Goal: Task Accomplishment & Management: Use online tool/utility

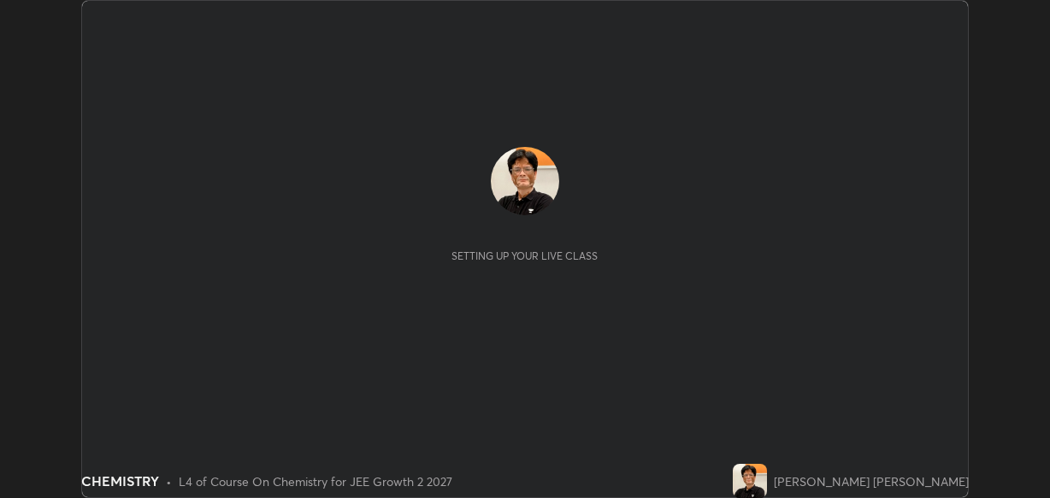
scroll to position [498, 1050]
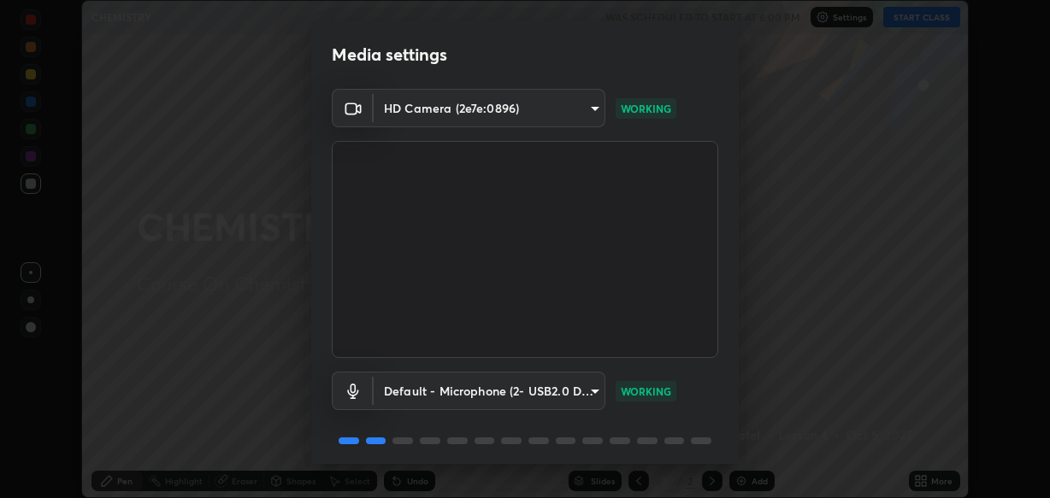
click at [644, 384] on p "WORKING" at bounding box center [646, 391] width 50 height 15
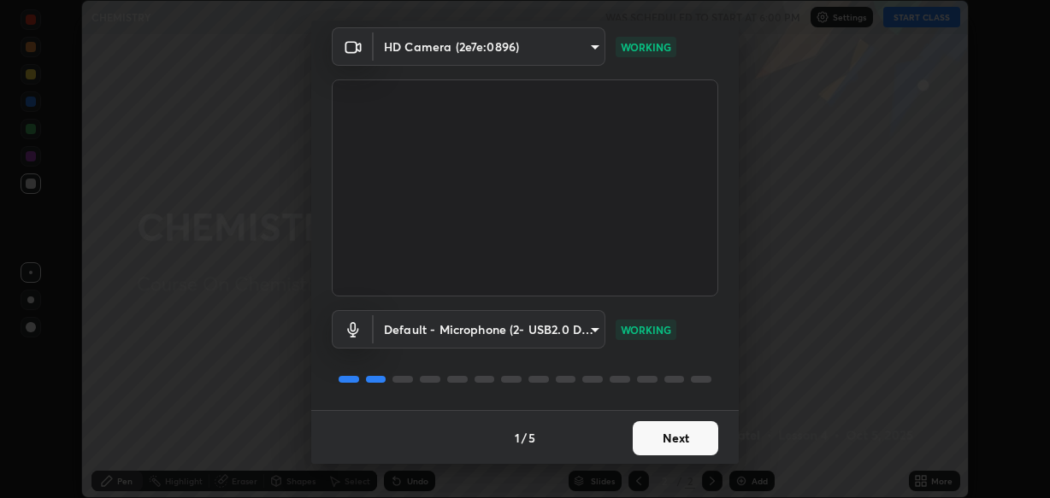
click at [675, 439] on button "Next" at bounding box center [675, 438] width 85 height 34
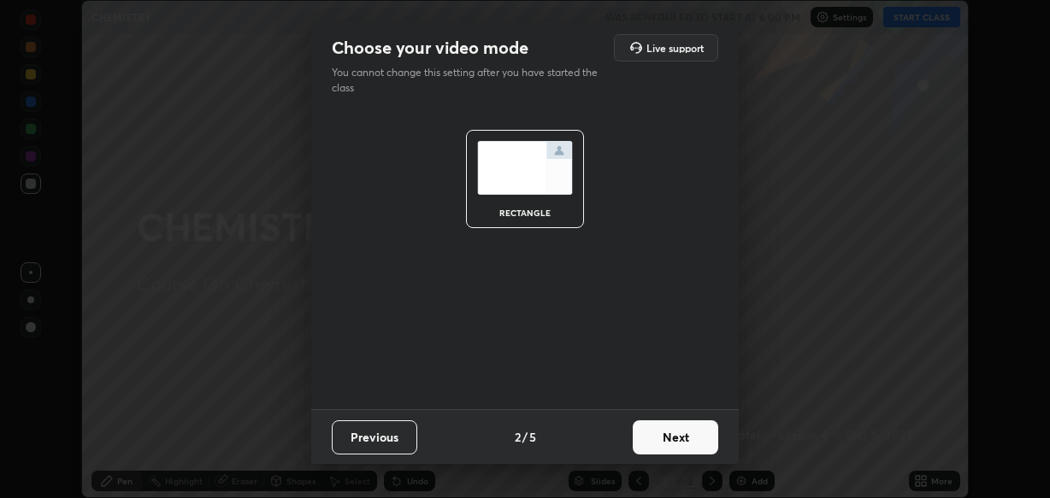
scroll to position [0, 0]
click at [681, 438] on button "Next" at bounding box center [675, 438] width 85 height 34
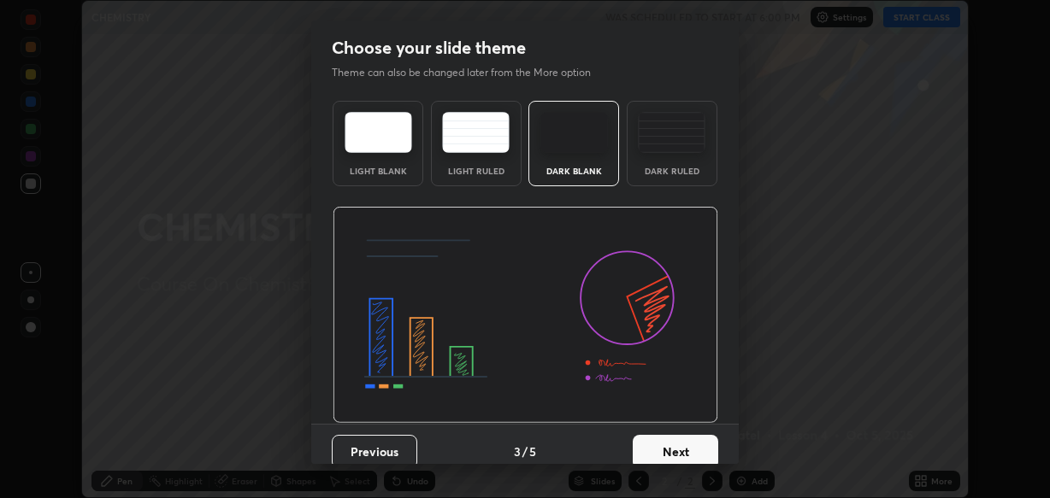
click at [684, 450] on button "Next" at bounding box center [675, 452] width 85 height 34
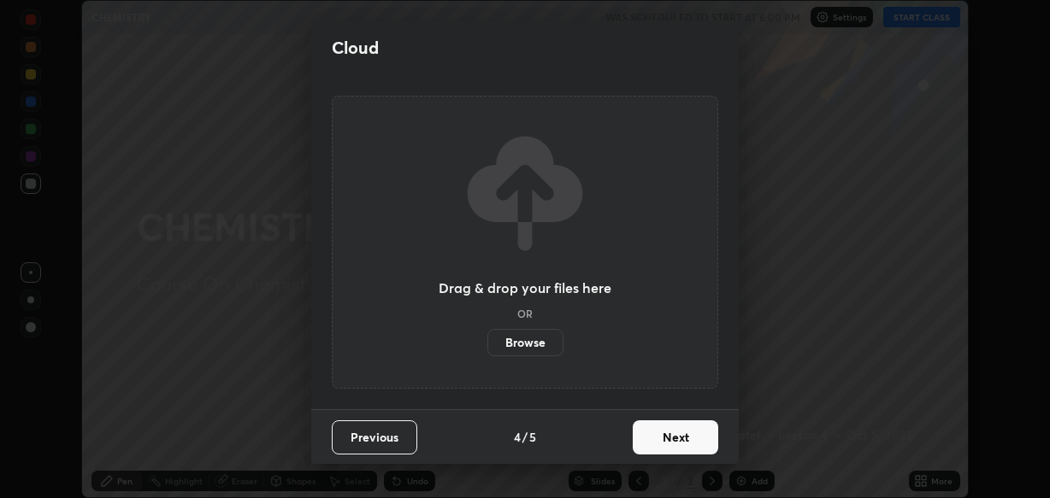
click at [677, 438] on button "Next" at bounding box center [675, 438] width 85 height 34
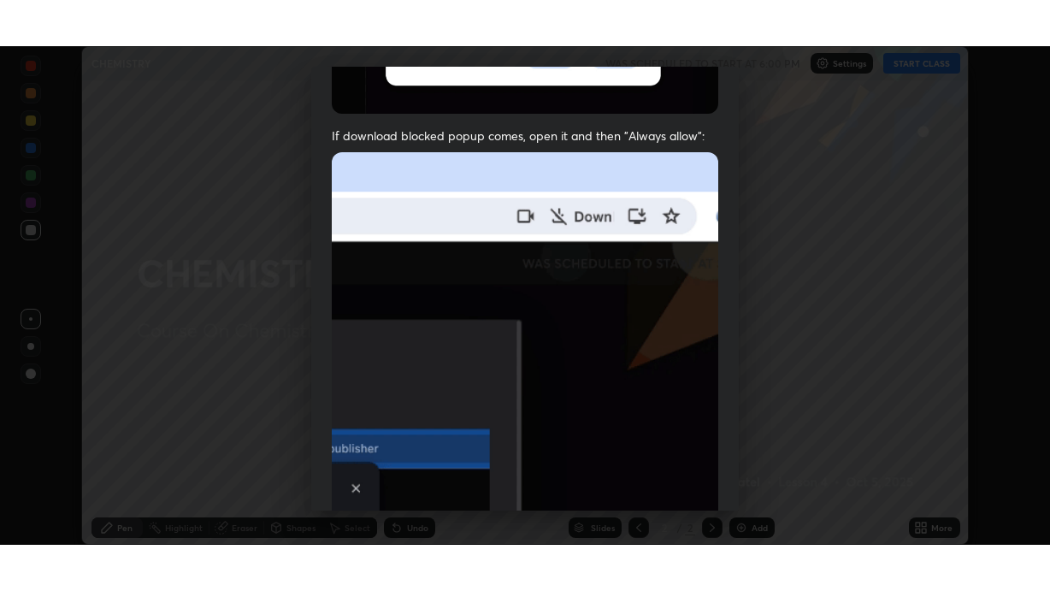
scroll to position [410, 0]
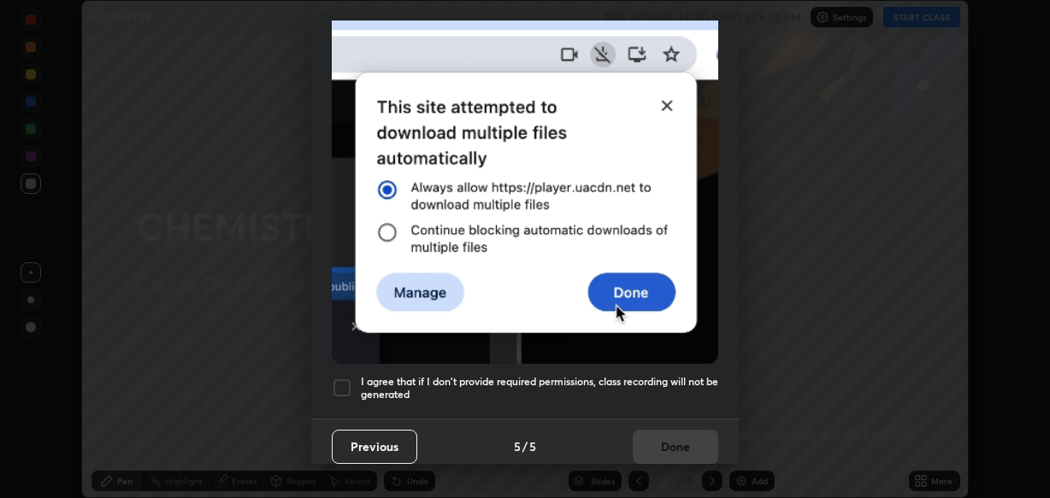
click at [343, 378] on div at bounding box center [342, 388] width 21 height 21
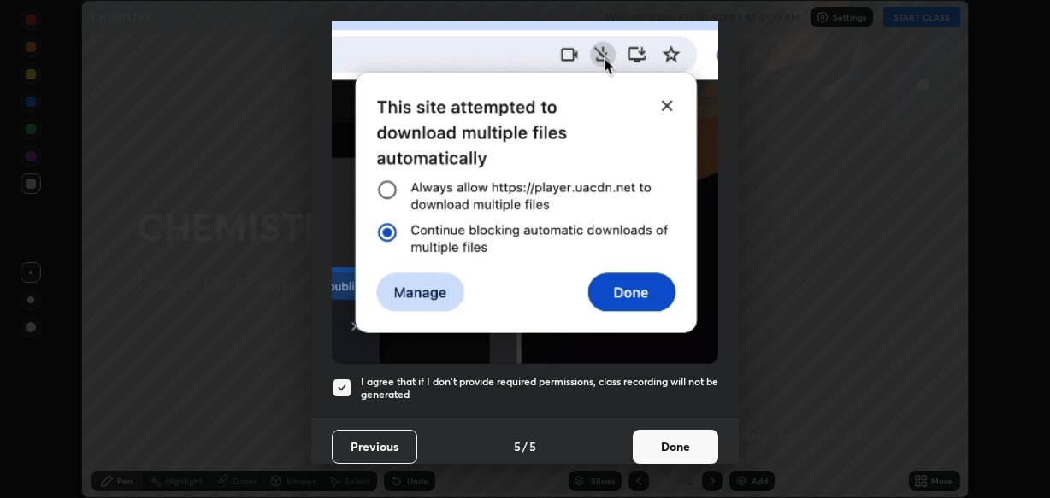
click at [677, 430] on button "Done" at bounding box center [675, 447] width 85 height 34
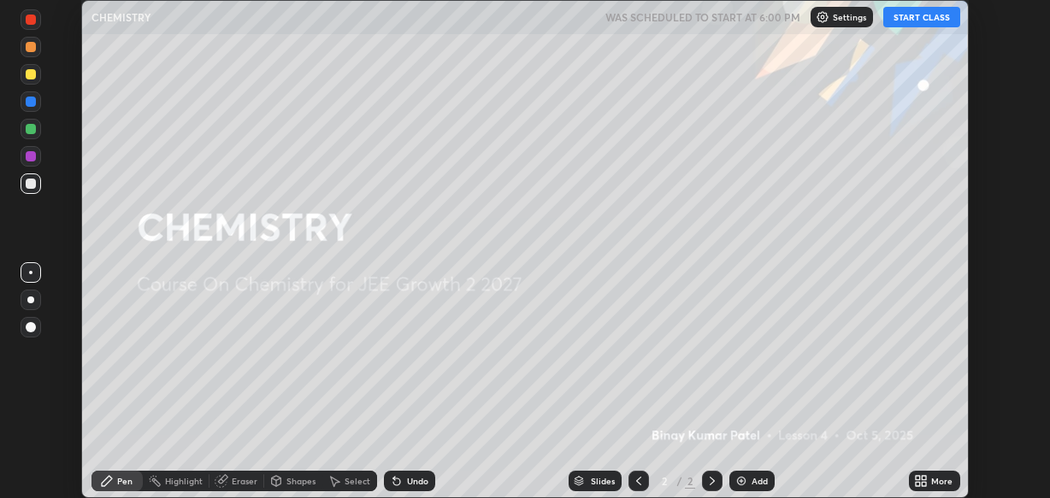
click at [919, 479] on icon at bounding box center [918, 478] width 4 height 4
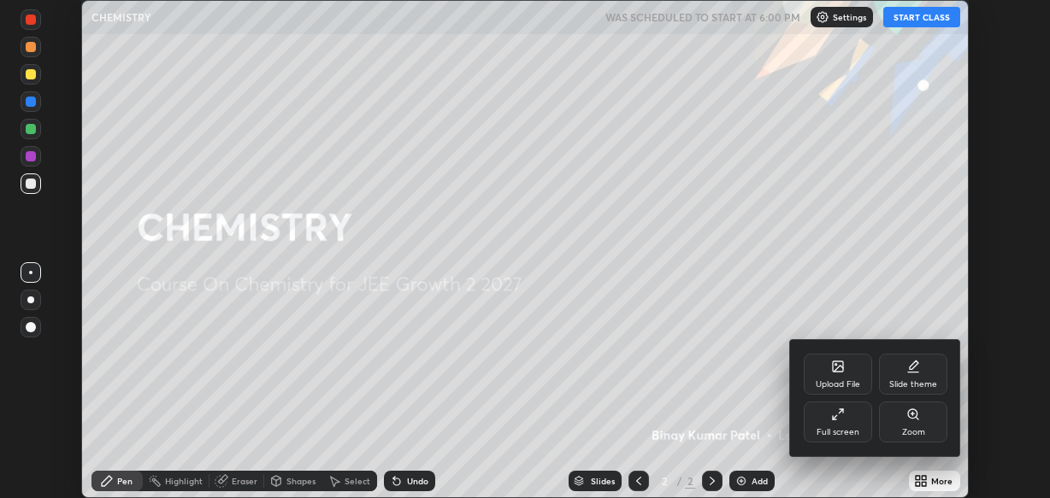
click at [845, 424] on div "Full screen" at bounding box center [838, 422] width 68 height 41
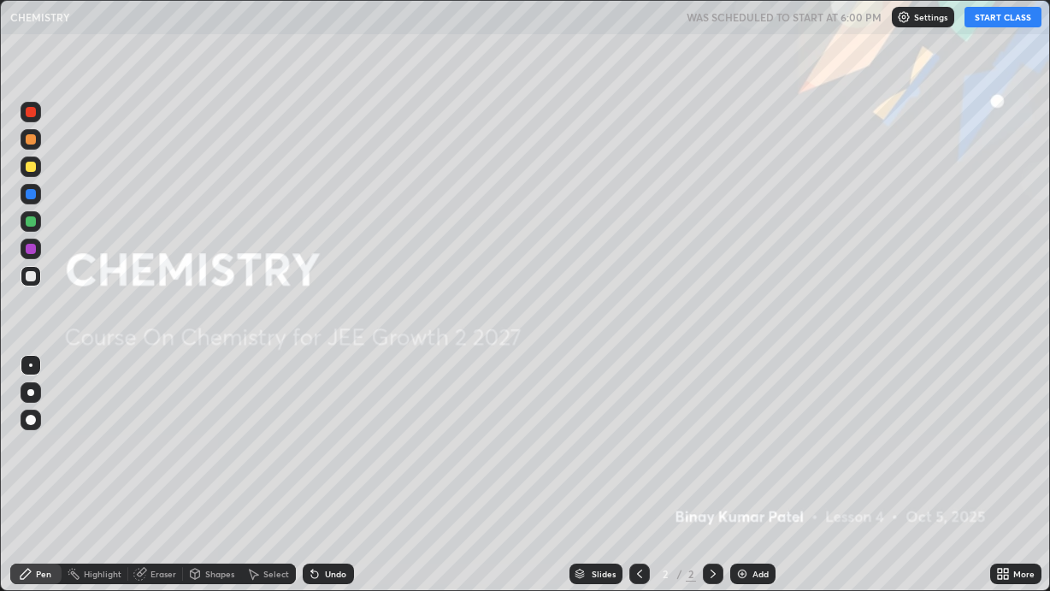
scroll to position [591, 1050]
click at [743, 498] on img at bounding box center [742, 574] width 14 height 14
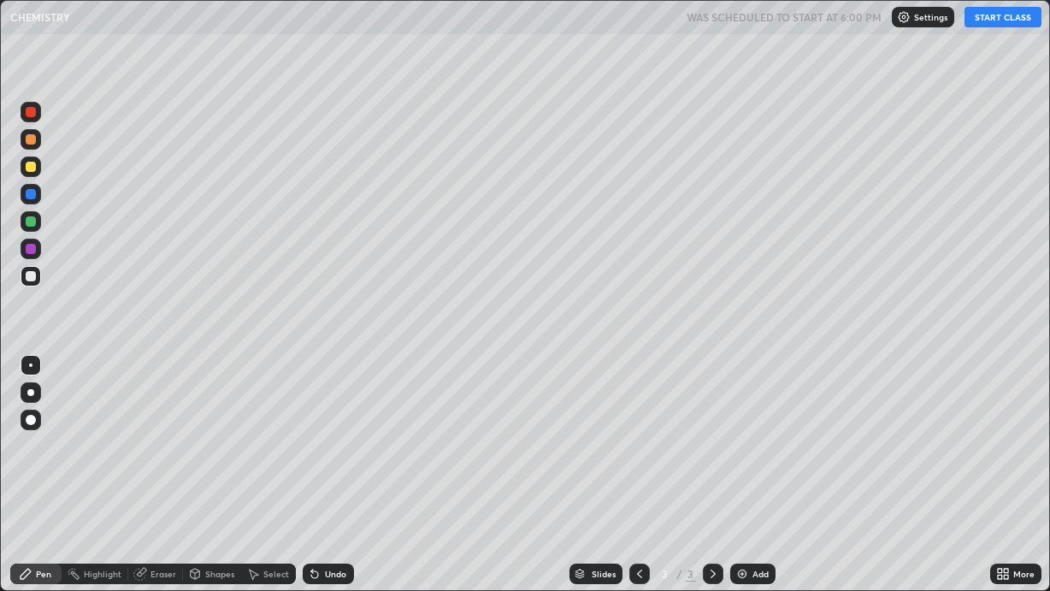
click at [1005, 15] on button "START CLASS" at bounding box center [1002, 17] width 77 height 21
click at [1004, 498] on div "More" at bounding box center [1015, 573] width 51 height 21
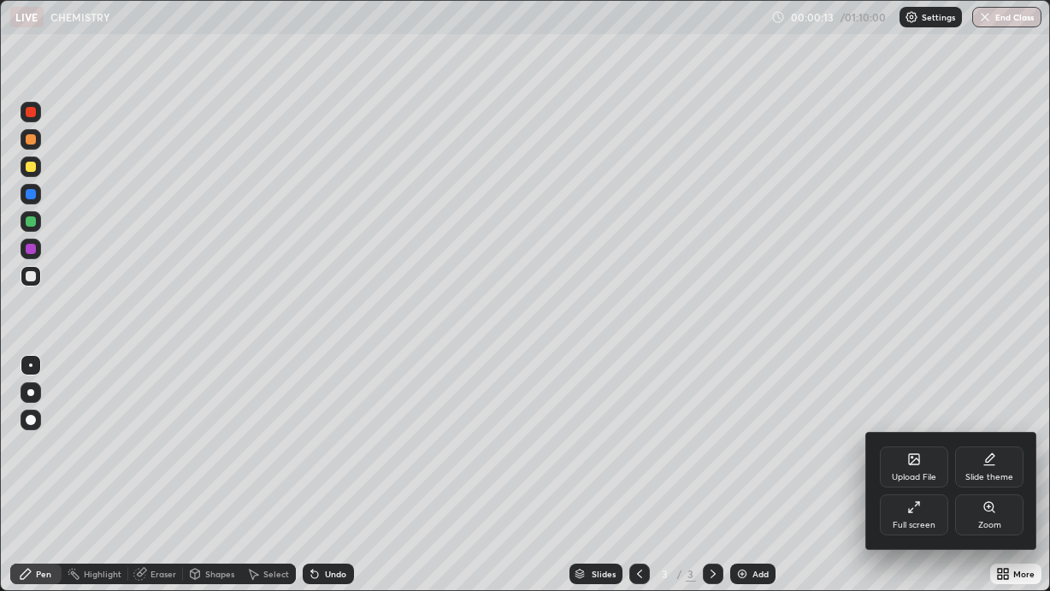
click at [992, 466] on div "Slide theme" at bounding box center [989, 466] width 68 height 41
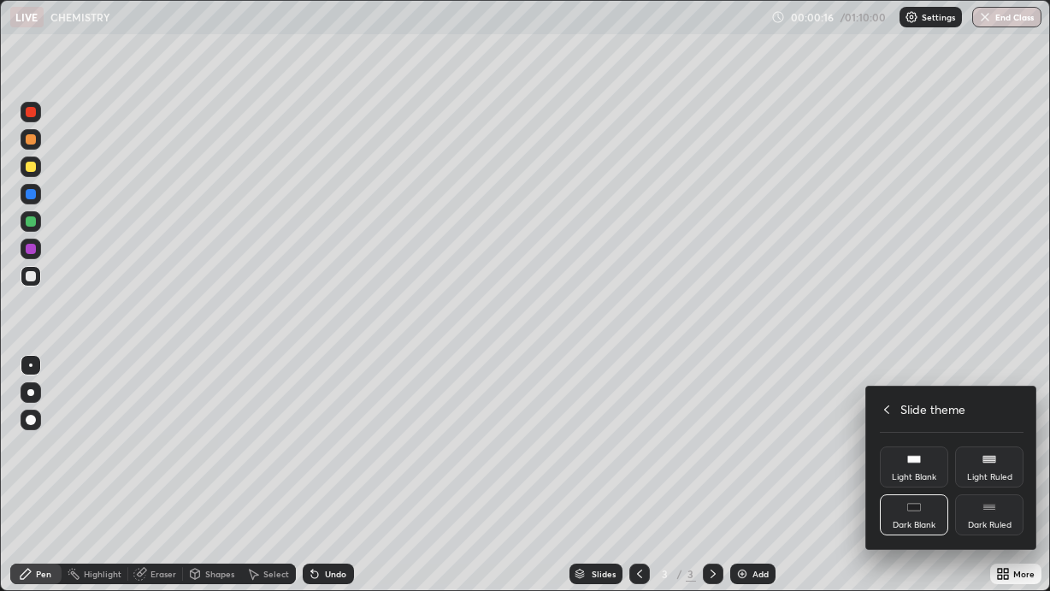
click at [918, 498] on icon at bounding box center [914, 507] width 14 height 14
click at [919, 498] on div "Dark Blank" at bounding box center [914, 514] width 68 height 41
click at [839, 498] on div at bounding box center [525, 295] width 1050 height 591
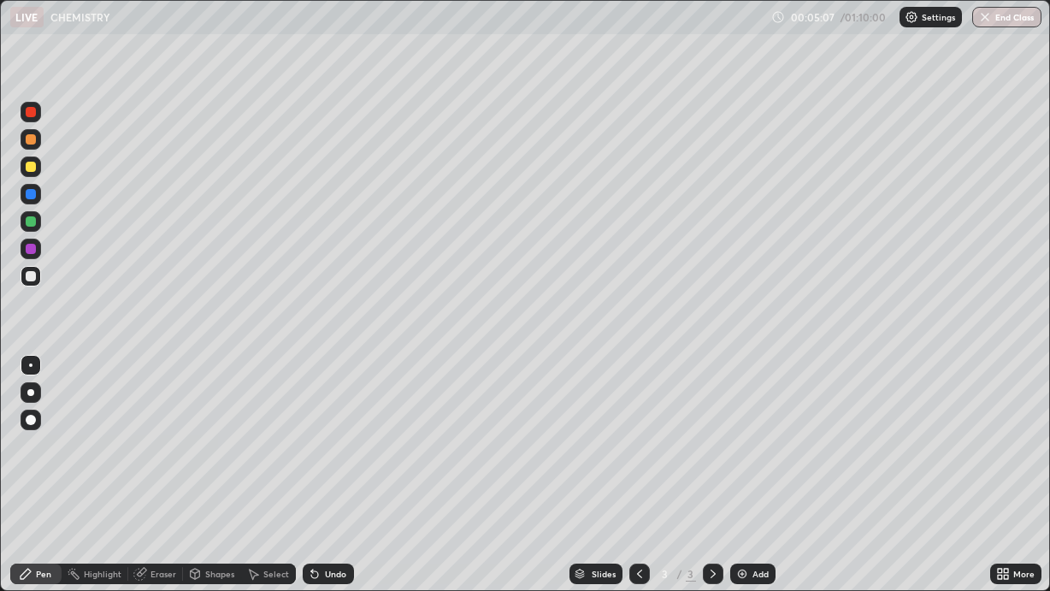
click at [32, 169] on div at bounding box center [31, 167] width 10 height 10
click at [38, 421] on div at bounding box center [31, 419] width 21 height 21
click at [32, 223] on div at bounding box center [31, 221] width 10 height 10
click at [34, 253] on div at bounding box center [31, 249] width 10 height 10
click at [736, 498] on img at bounding box center [742, 574] width 14 height 14
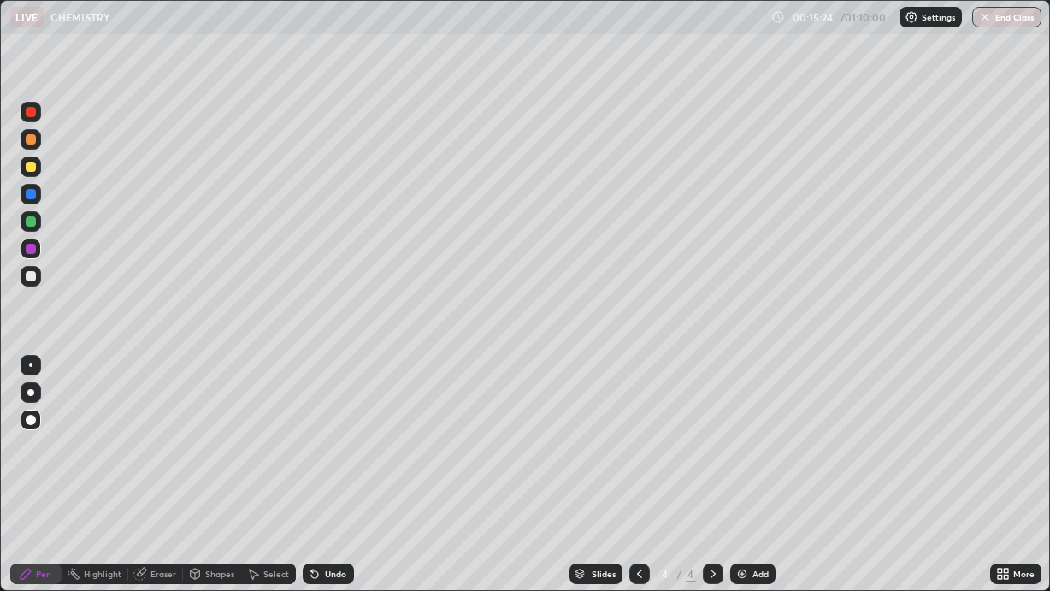
click at [31, 225] on div at bounding box center [31, 221] width 10 height 10
click at [31, 249] on div at bounding box center [31, 249] width 10 height 10
click at [27, 170] on div at bounding box center [31, 167] width 10 height 10
click at [36, 225] on div at bounding box center [31, 221] width 21 height 21
click at [38, 252] on div at bounding box center [31, 249] width 21 height 21
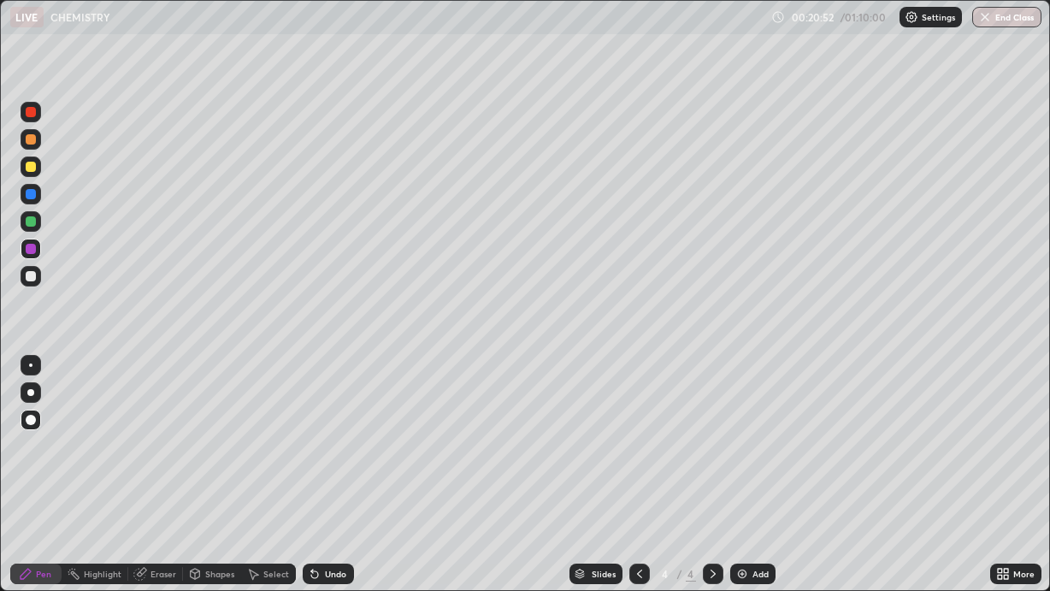
click at [38, 273] on div at bounding box center [31, 276] width 21 height 21
click at [746, 498] on img at bounding box center [742, 574] width 14 height 14
click at [32, 222] on div at bounding box center [31, 221] width 10 height 10
click at [747, 498] on div "Add" at bounding box center [752, 573] width 45 height 21
click at [35, 278] on div at bounding box center [31, 276] width 10 height 10
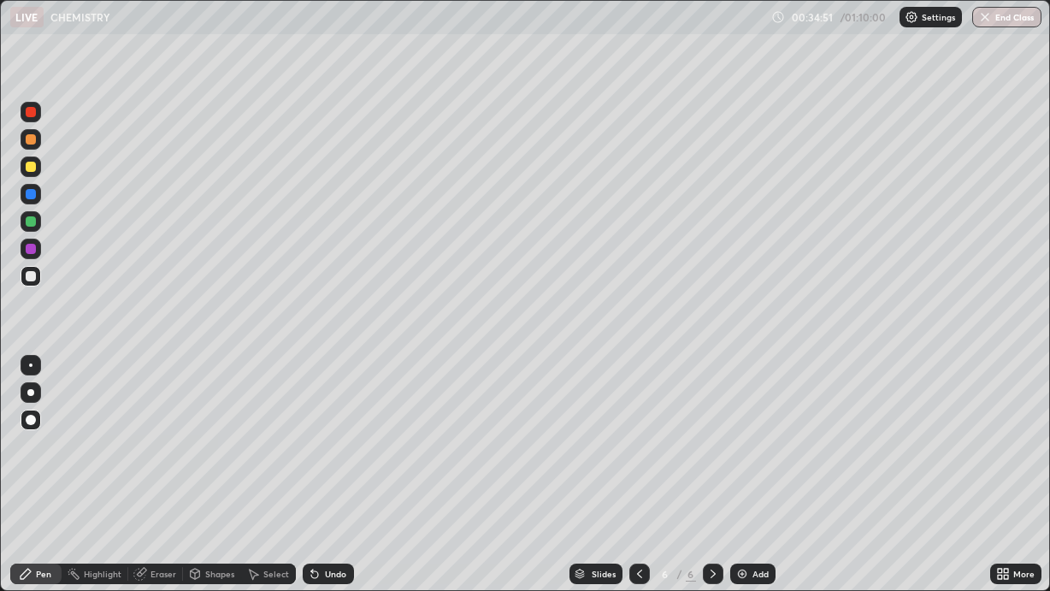
click at [156, 498] on div "Eraser" at bounding box center [163, 573] width 26 height 9
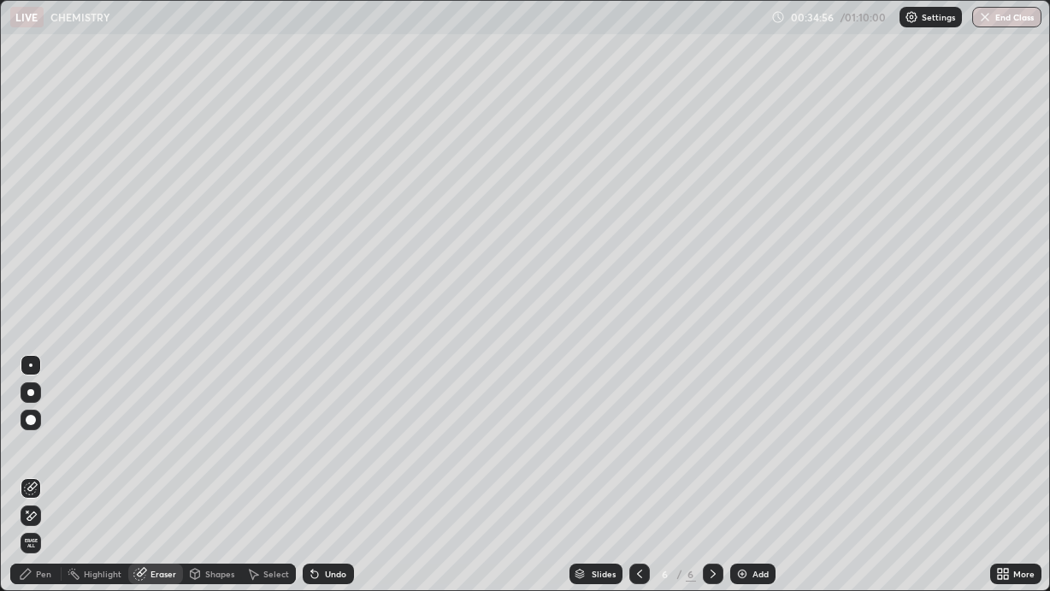
click at [40, 498] on div "Pen" at bounding box center [35, 573] width 51 height 21
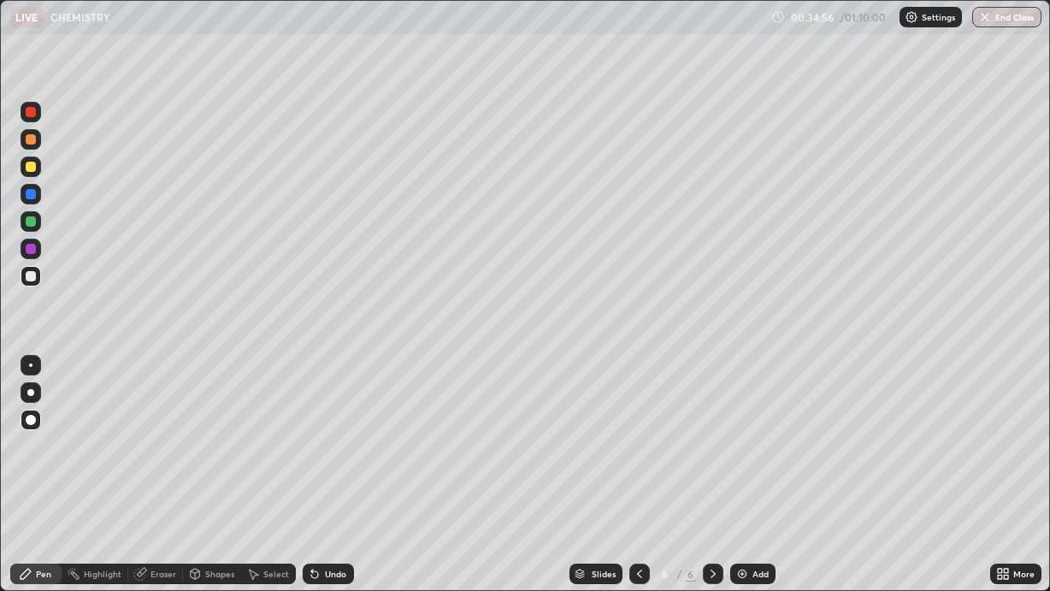
click at [30, 251] on div at bounding box center [31, 249] width 10 height 10
click at [745, 498] on img at bounding box center [742, 574] width 14 height 14
click at [630, 498] on div at bounding box center [639, 573] width 21 height 21
click at [716, 498] on icon at bounding box center [713, 574] width 14 height 14
click at [745, 498] on img at bounding box center [742, 574] width 14 height 14
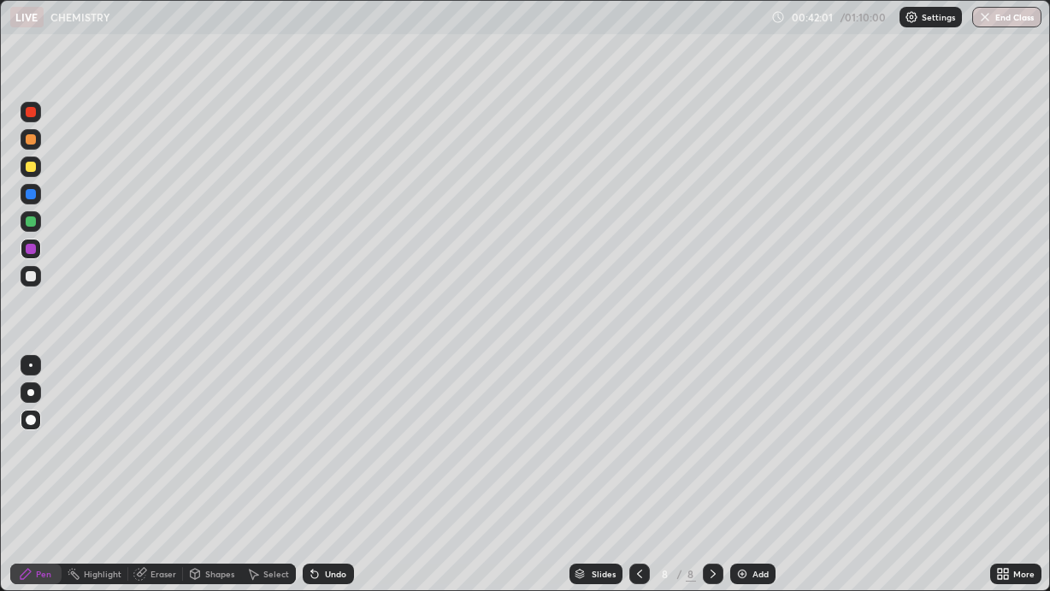
click at [38, 277] on div at bounding box center [31, 276] width 21 height 21
click at [742, 498] on img at bounding box center [742, 574] width 14 height 14
click at [309, 498] on icon at bounding box center [315, 574] width 14 height 14
click at [311, 498] on icon at bounding box center [314, 574] width 7 height 7
click at [309, 498] on icon at bounding box center [315, 574] width 14 height 14
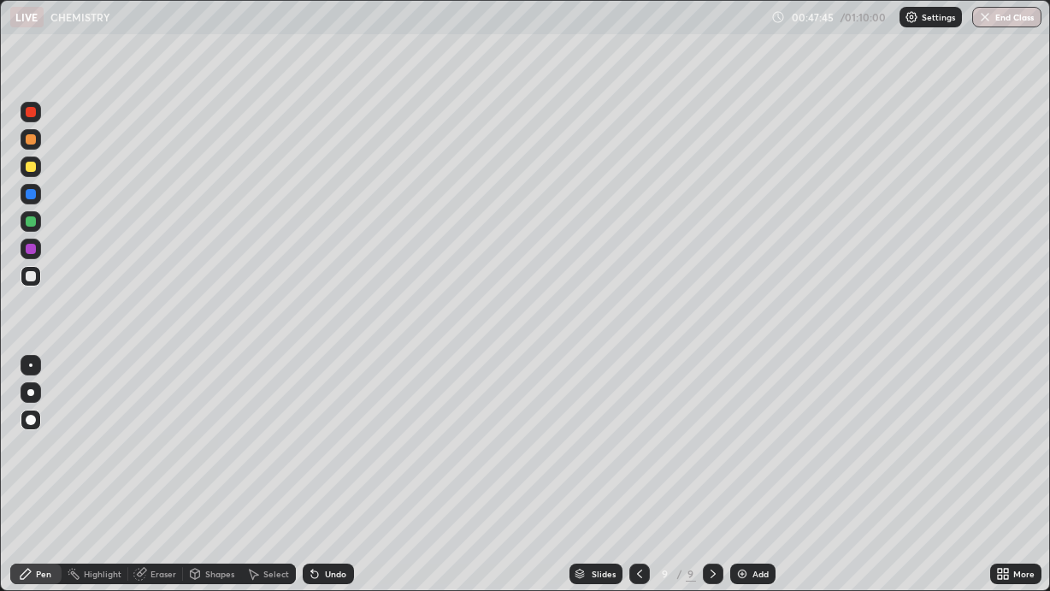
click at [308, 498] on icon at bounding box center [315, 574] width 14 height 14
click at [744, 498] on img at bounding box center [742, 574] width 14 height 14
click at [38, 167] on div at bounding box center [31, 166] width 21 height 21
click at [39, 277] on div at bounding box center [31, 276] width 21 height 21
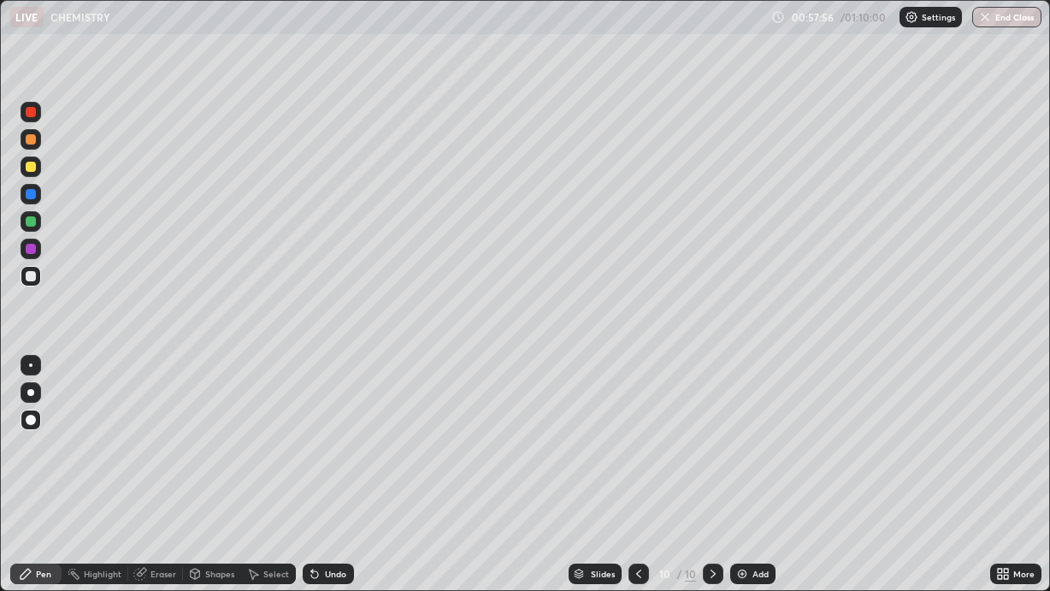
click at [34, 223] on div at bounding box center [31, 221] width 10 height 10
click at [746, 498] on img at bounding box center [742, 574] width 14 height 14
click at [330, 498] on div "Undo" at bounding box center [335, 573] width 21 height 9
click at [331, 498] on div "Undo" at bounding box center [335, 573] width 21 height 9
click at [335, 498] on div "Undo" at bounding box center [335, 573] width 21 height 9
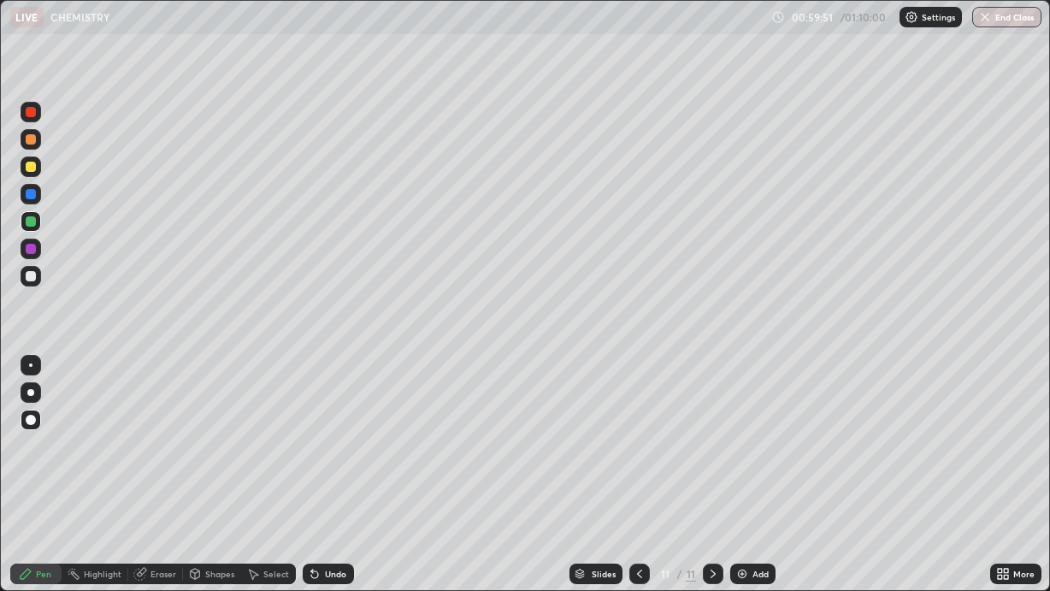
click at [338, 498] on div "Undo" at bounding box center [335, 573] width 21 height 9
click at [334, 498] on div "Undo" at bounding box center [335, 573] width 21 height 9
click at [333, 498] on div "Undo" at bounding box center [328, 573] width 51 height 21
click at [328, 498] on div "Undo" at bounding box center [328, 573] width 51 height 21
click at [39, 274] on div at bounding box center [31, 276] width 21 height 21
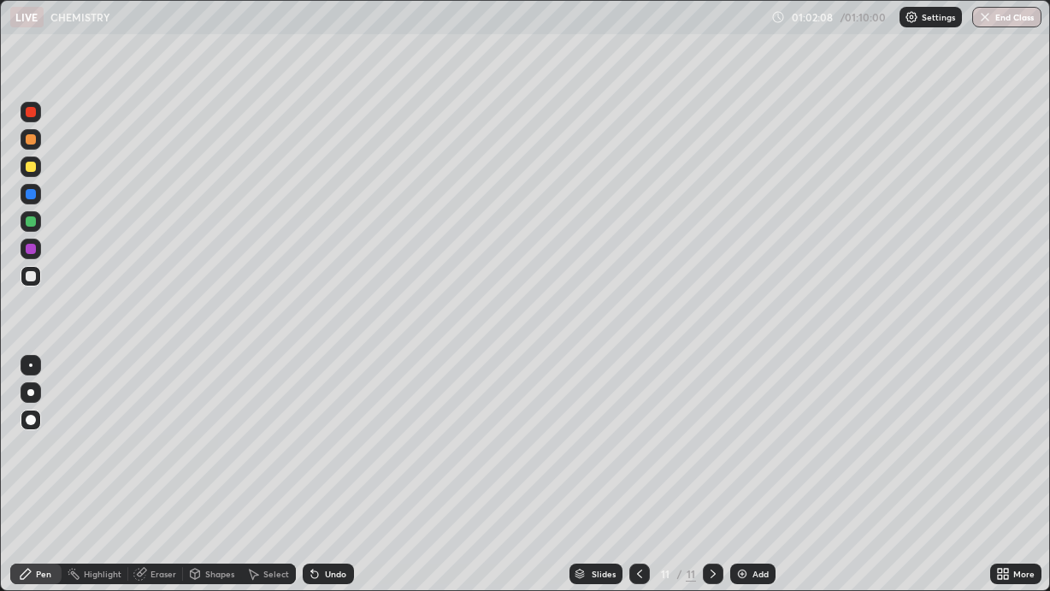
click at [36, 226] on div at bounding box center [31, 221] width 21 height 21
click at [325, 498] on div "Undo" at bounding box center [335, 573] width 21 height 9
click at [37, 248] on div at bounding box center [31, 249] width 21 height 21
click at [339, 498] on div "Undo" at bounding box center [335, 573] width 21 height 9
click at [339, 498] on div "Undo" at bounding box center [328, 573] width 51 height 21
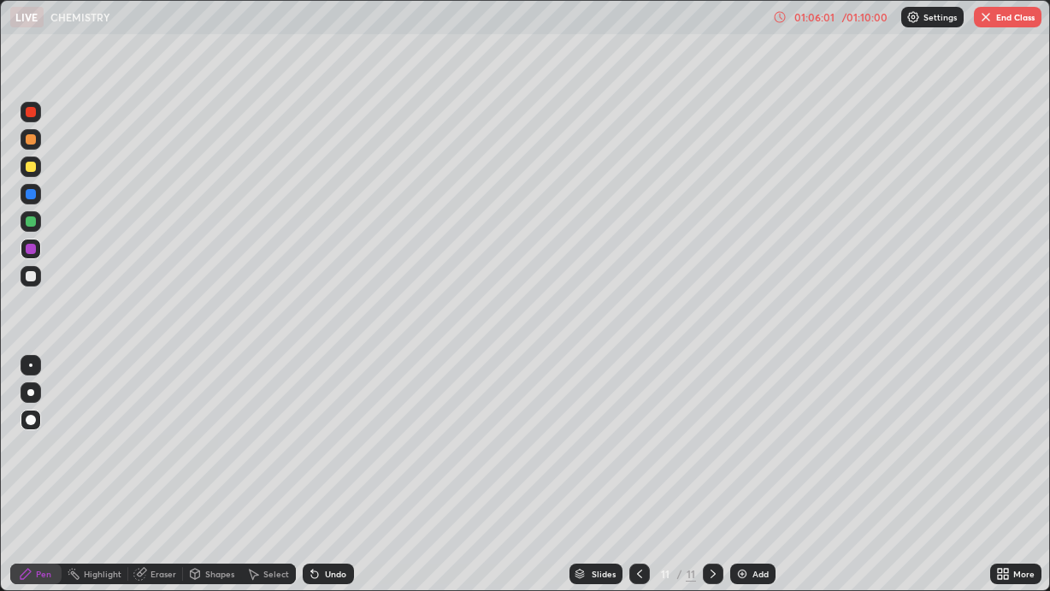
click at [34, 221] on div at bounding box center [31, 221] width 10 height 10
click at [1012, 22] on button "End Class" at bounding box center [1008, 17] width 68 height 21
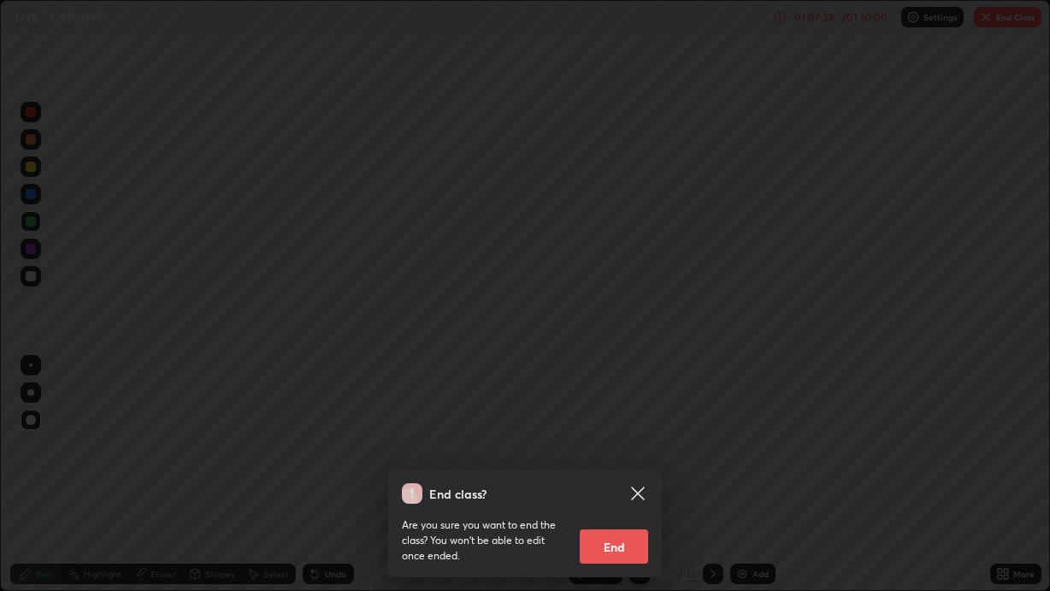
click at [629, 498] on button "End" at bounding box center [614, 546] width 68 height 34
